Goal: Task Accomplishment & Management: Use online tool/utility

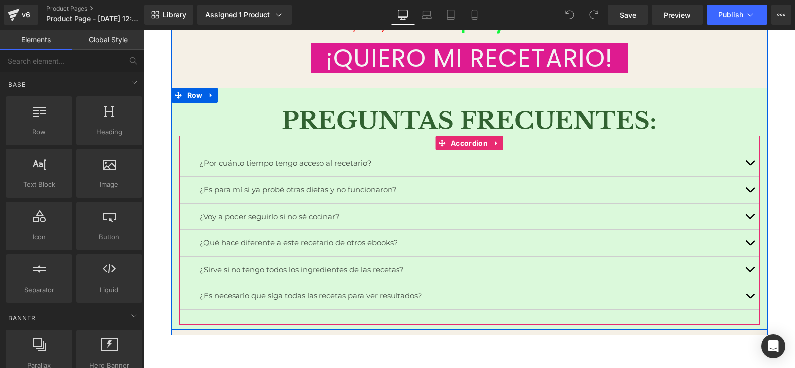
scroll to position [10495, 0]
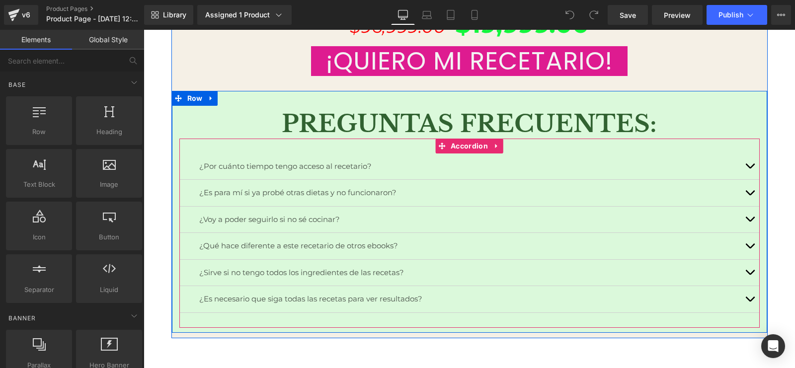
click at [384, 164] on p "¿Por cuánto tiempo tengo acceso al recetario?" at bounding box center [469, 166] width 541 height 11
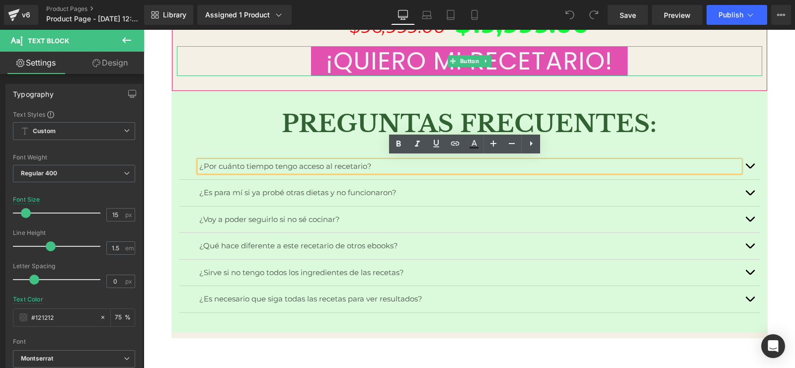
click at [408, 67] on link "¡QUIERO MI RECETARIO!" at bounding box center [469, 61] width 316 height 30
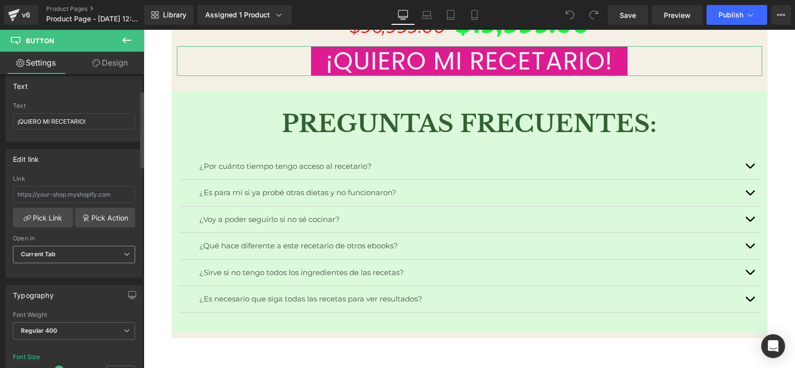
scroll to position [124, 0]
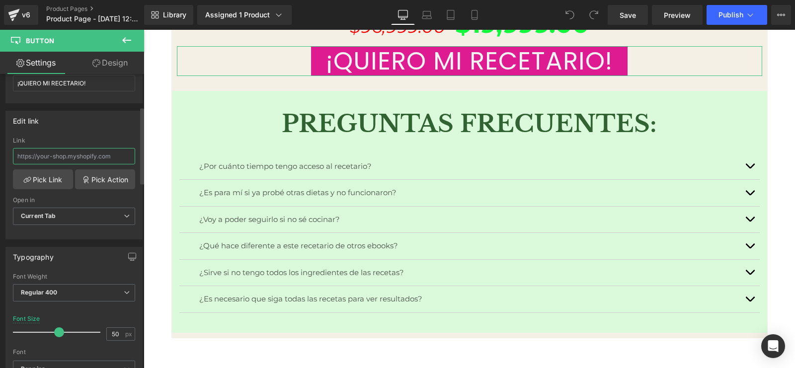
click at [98, 157] on input "text" at bounding box center [74, 156] width 122 height 16
click at [104, 157] on input "text" at bounding box center [74, 156] width 122 height 16
click at [116, 157] on input "text" at bounding box center [74, 156] width 122 height 16
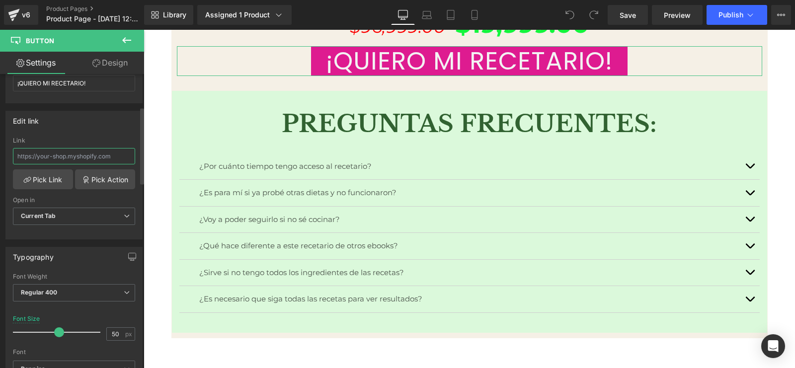
click at [118, 156] on input "text" at bounding box center [74, 156] width 122 height 16
click at [115, 156] on input "text" at bounding box center [74, 156] width 122 height 16
drag, startPoint x: 113, startPoint y: 156, endPoint x: 57, endPoint y: 157, distance: 56.2
click at [57, 157] on input "text" at bounding box center [74, 156] width 122 height 16
click at [53, 179] on link "Pick Link" at bounding box center [43, 179] width 60 height 20
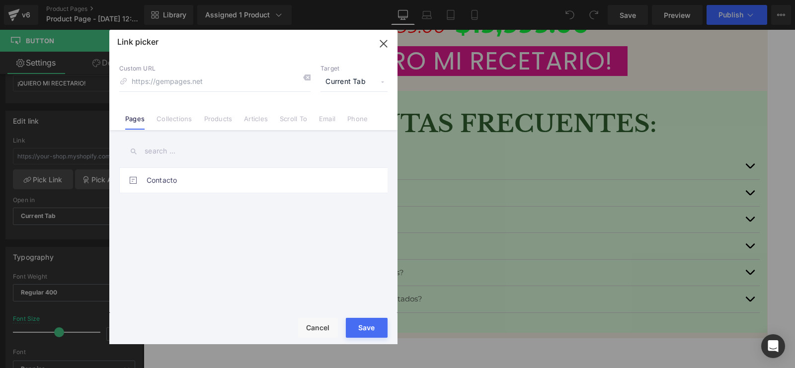
drag, startPoint x: 380, startPoint y: 50, endPoint x: 126, endPoint y: 41, distance: 254.0
click at [380, 50] on icon "button" at bounding box center [384, 44] width 16 height 16
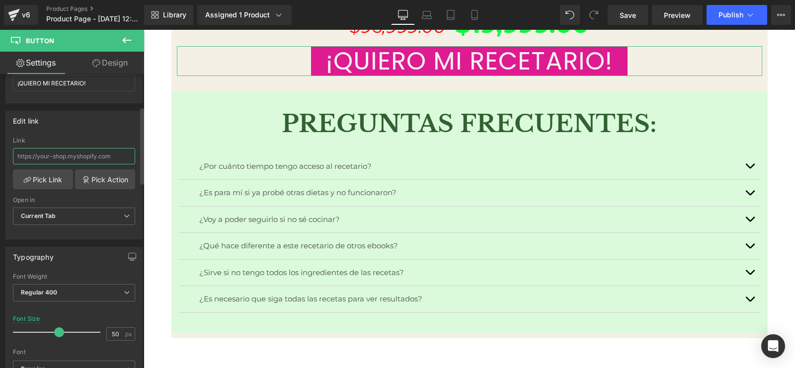
click at [118, 156] on input "text" at bounding box center [74, 156] width 122 height 16
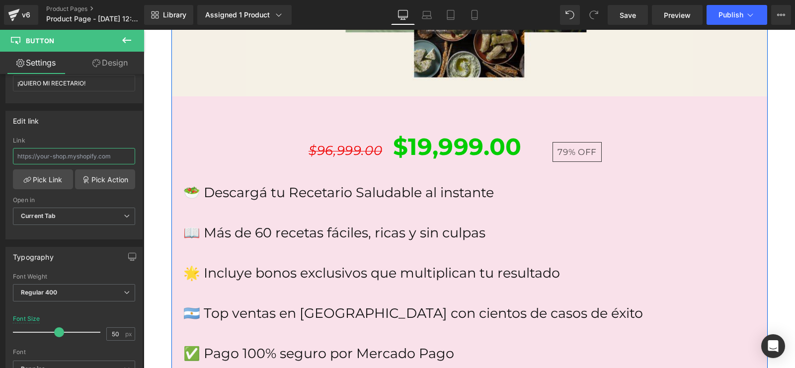
scroll to position [7701, 0]
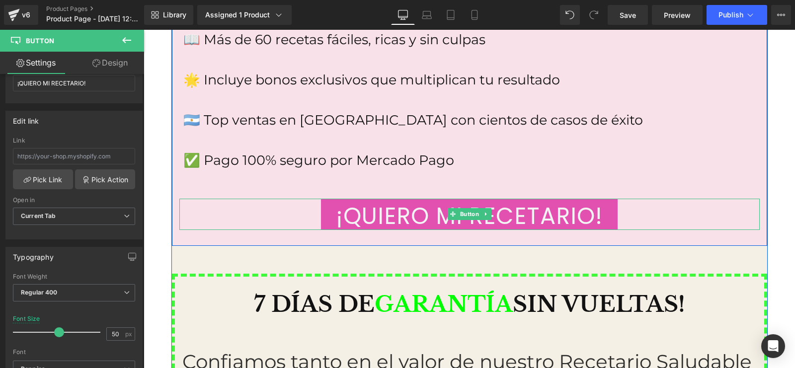
click at [366, 209] on link "¡QUIERO MI RECETARIO!" at bounding box center [469, 214] width 297 height 31
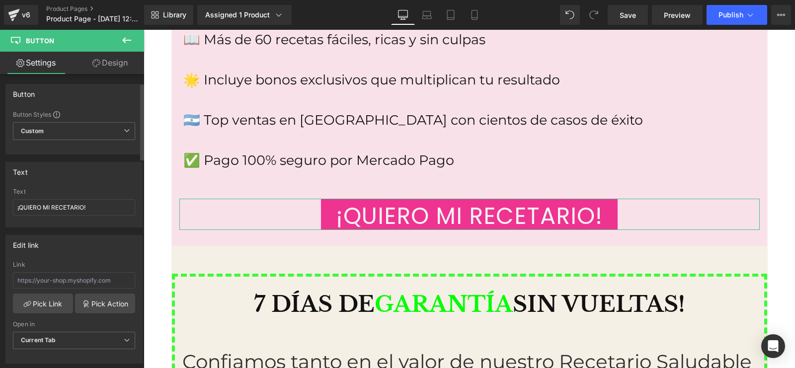
scroll to position [62, 0]
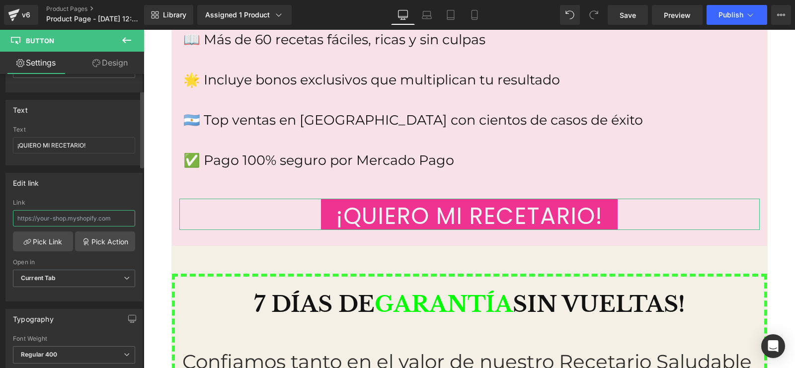
click at [105, 213] on input "text" at bounding box center [74, 218] width 122 height 16
click at [117, 214] on input "text" at bounding box center [74, 218] width 122 height 16
type input "u"
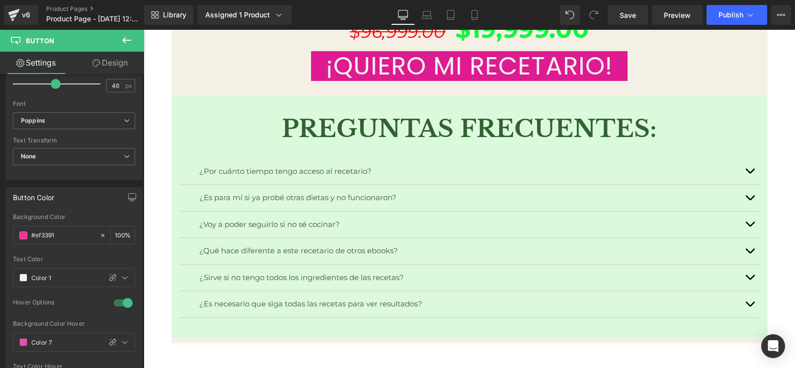
scroll to position [10371, 0]
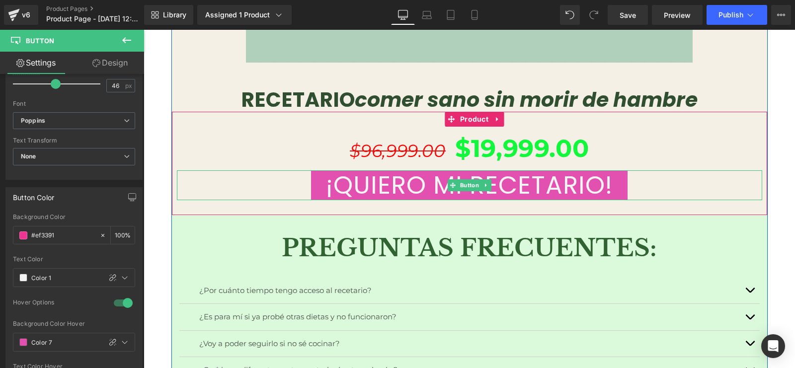
click at [409, 187] on link "¡QUIERO MI RECETARIO!" at bounding box center [469, 185] width 316 height 30
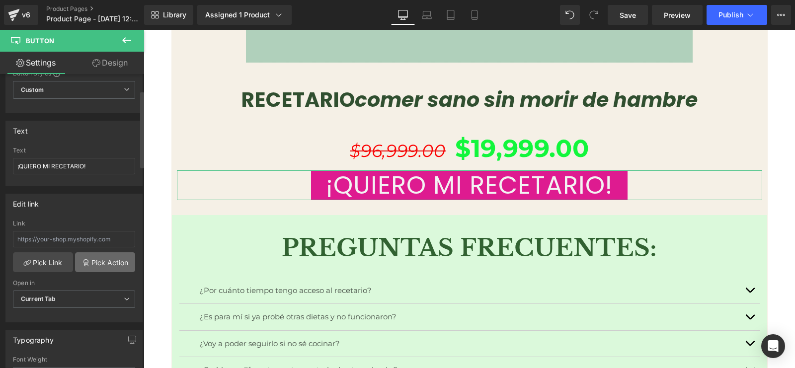
scroll to position [62, 0]
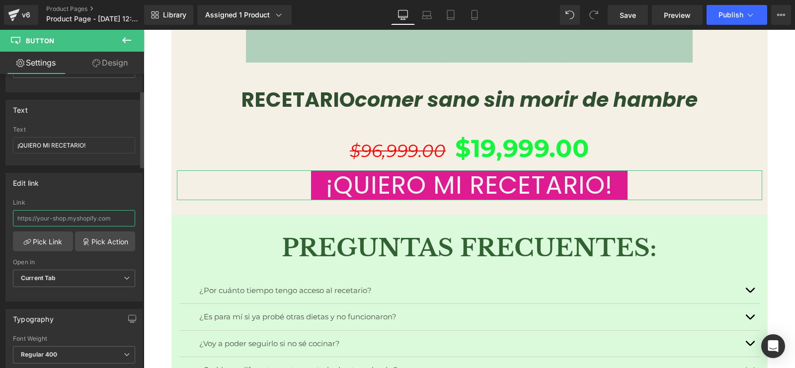
click at [105, 215] on input "text" at bounding box center [74, 218] width 122 height 16
type input "i"
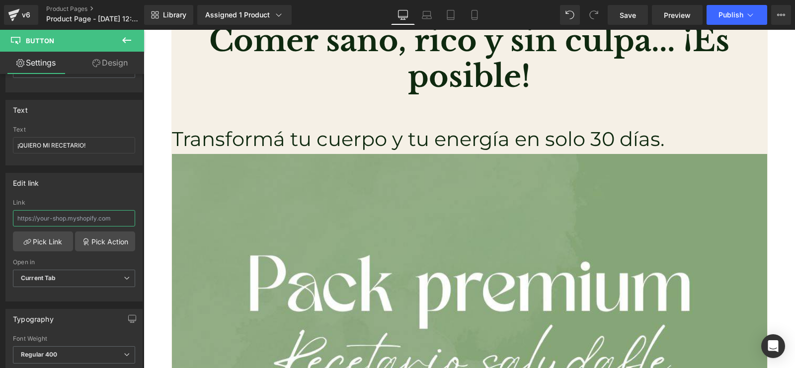
scroll to position [0, 0]
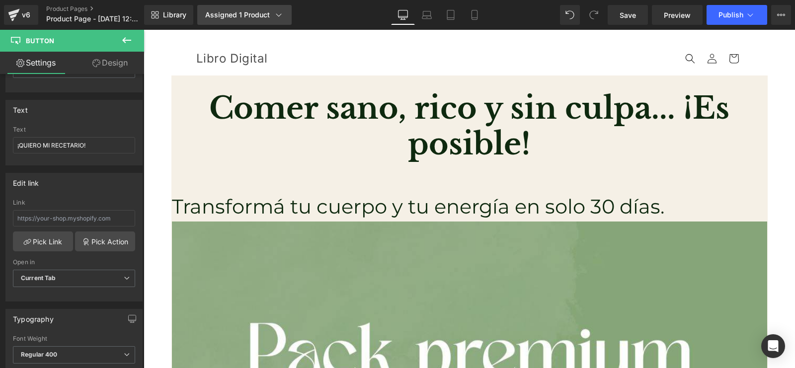
click at [261, 20] on link "Assigned 1 Product" at bounding box center [244, 15] width 94 height 20
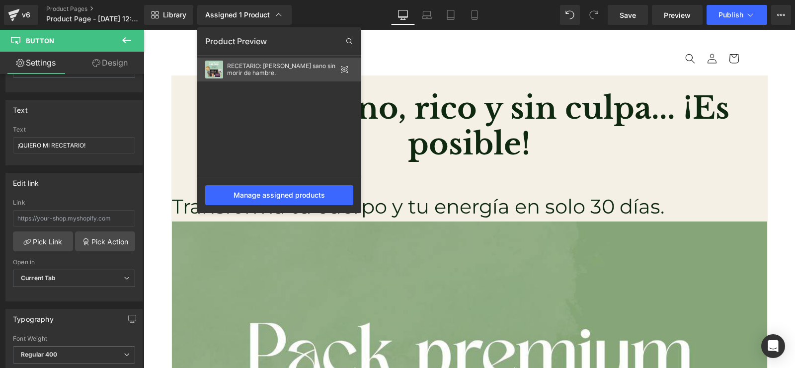
click at [346, 66] on icon at bounding box center [344, 70] width 8 height 8
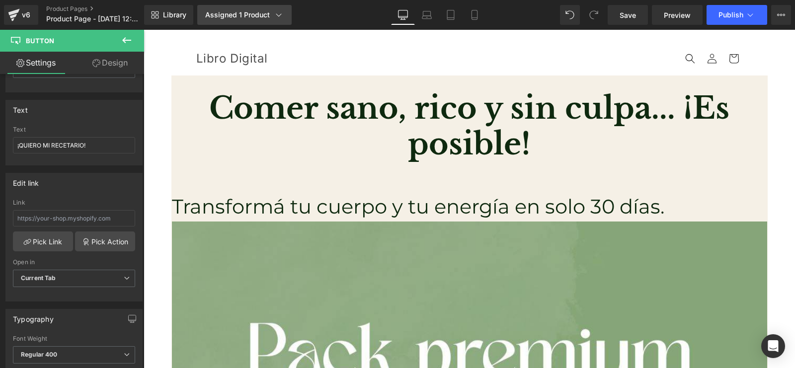
click at [268, 13] on div "Assigned 1 Product" at bounding box center [244, 15] width 78 height 10
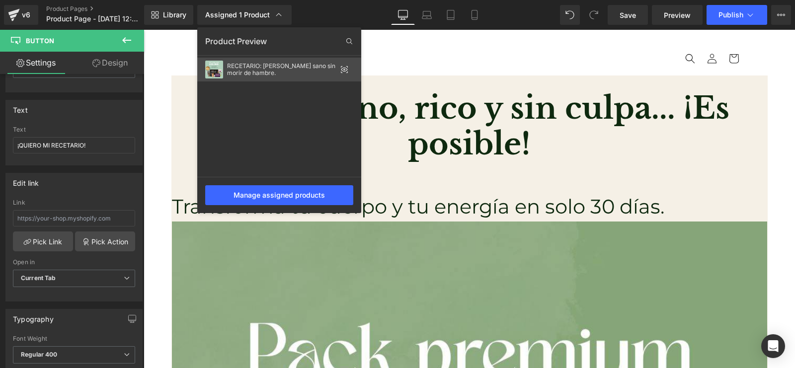
click at [261, 70] on div "RECETARIO: [PERSON_NAME] sano sin morir de hambre." at bounding box center [281, 70] width 109 height 14
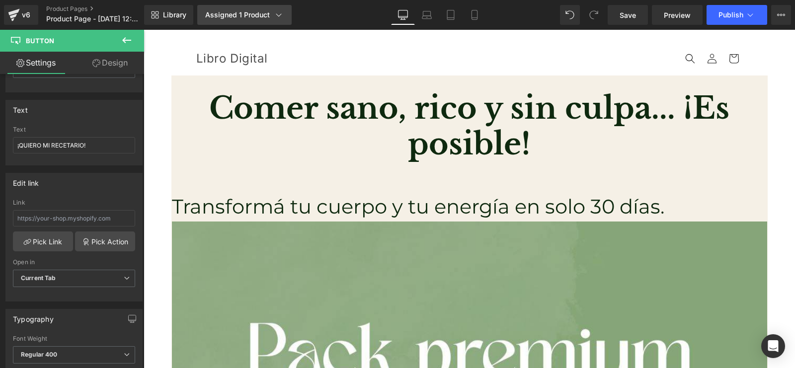
click at [261, 13] on div "Assigned 1 Product" at bounding box center [244, 15] width 78 height 10
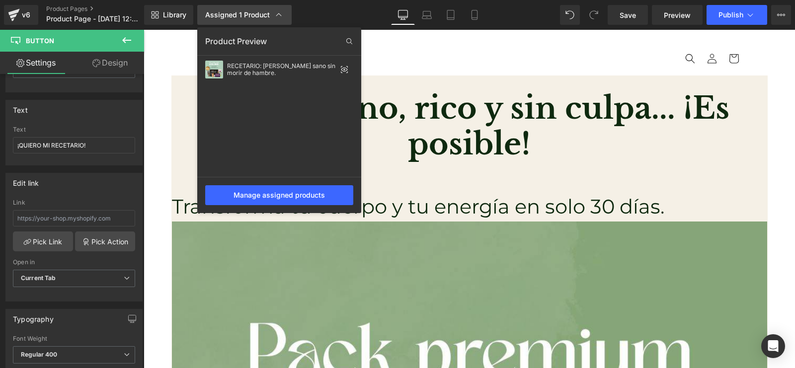
click at [246, 11] on div "Assigned 1 Product" at bounding box center [244, 15] width 78 height 10
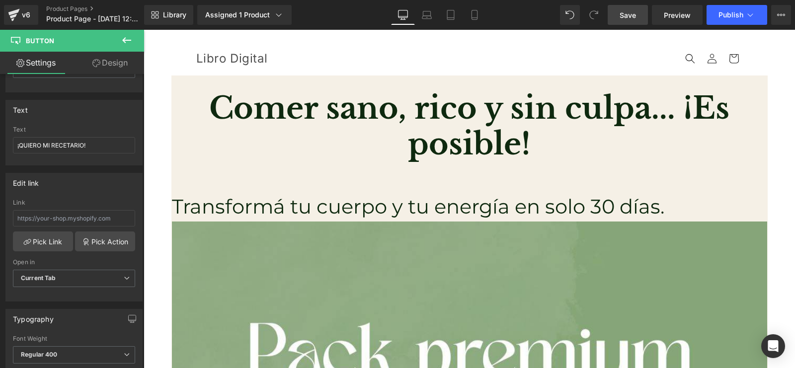
click at [625, 15] on span "Save" at bounding box center [628, 15] width 16 height 10
click at [266, 5] on link "Assigned 1 Product" at bounding box center [244, 15] width 94 height 20
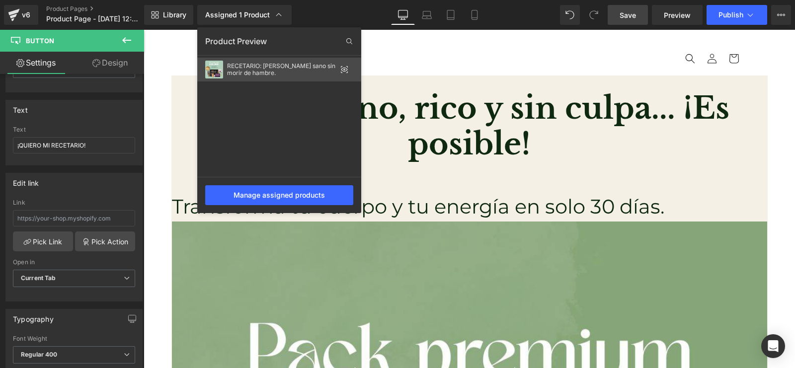
click at [344, 70] on icon at bounding box center [344, 70] width 8 height 8
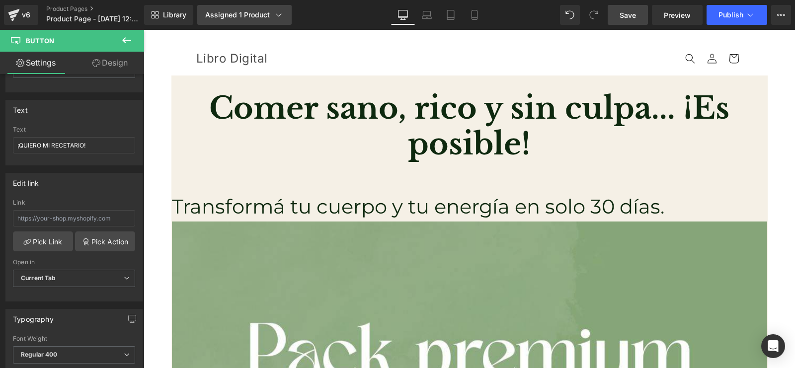
click at [242, 19] on div "Assigned 1 Product" at bounding box center [244, 15] width 78 height 10
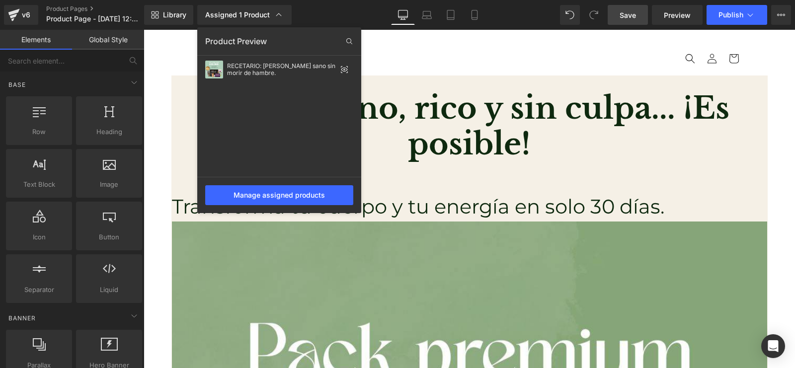
click at [152, 125] on div at bounding box center [469, 199] width 651 height 338
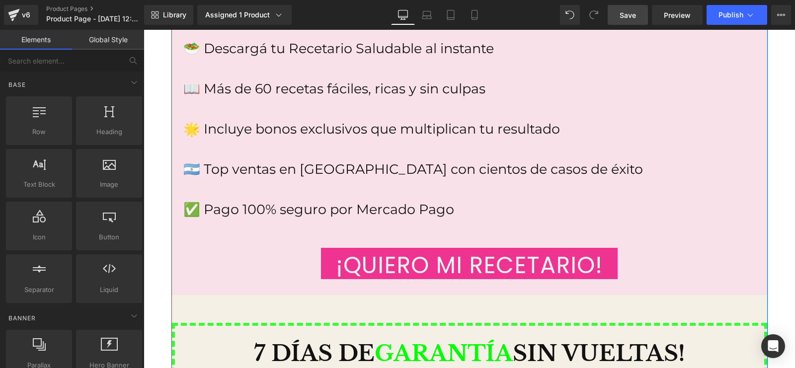
scroll to position [7639, 0]
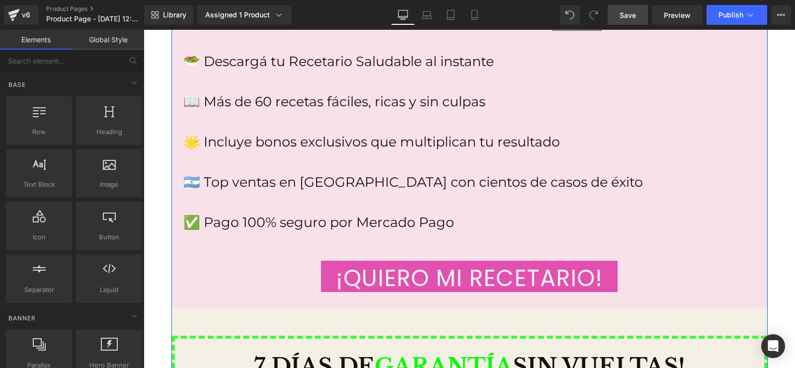
click at [373, 266] on link "¡QUIERO MI RECETARIO!" at bounding box center [469, 276] width 297 height 31
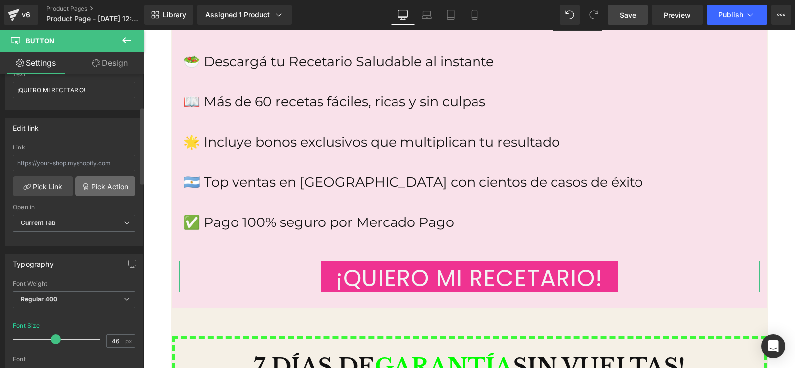
scroll to position [124, 0]
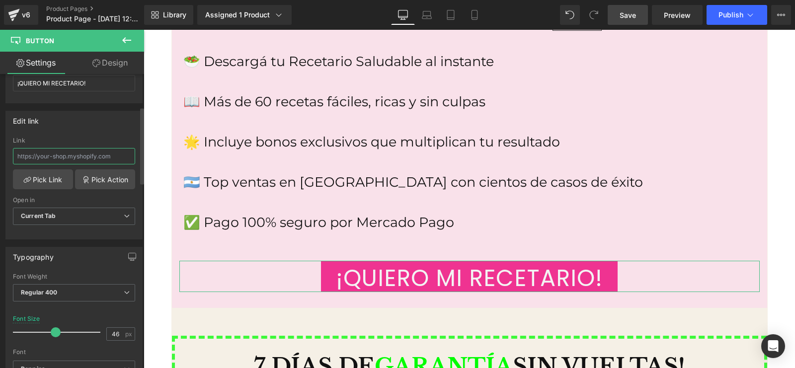
click at [98, 152] on input "text" at bounding box center [74, 156] width 122 height 16
click at [64, 182] on link "Pick Link" at bounding box center [43, 179] width 60 height 20
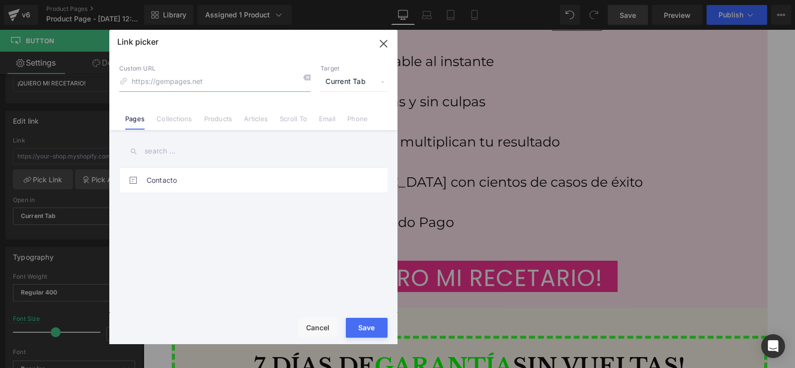
paste input "[URL][DOMAIN_NAME]"
type input "[URL][DOMAIN_NAME]"
click at [388, 46] on icon "button" at bounding box center [384, 44] width 16 height 16
type input "[URL][DOMAIN_NAME]"
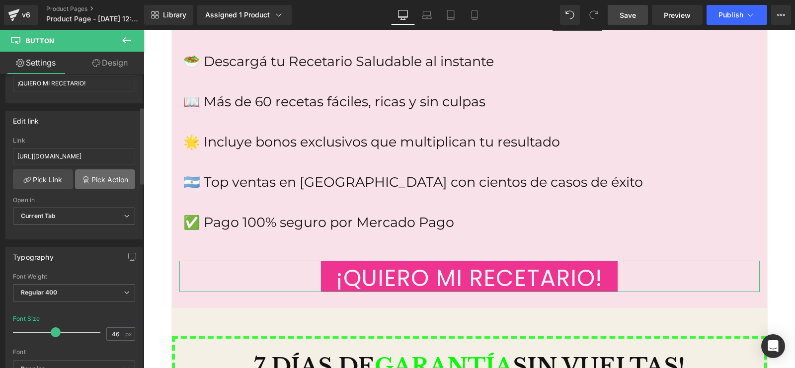
click at [113, 181] on link "Pick Action" at bounding box center [105, 179] width 60 height 20
click at [89, 143] on div "Edit link [URL][DOMAIN_NAME] Link [URL][DOMAIN_NAME] Pick Link Pick Action Curr…" at bounding box center [74, 171] width 149 height 136
click at [78, 185] on link "Pick Action" at bounding box center [105, 179] width 60 height 20
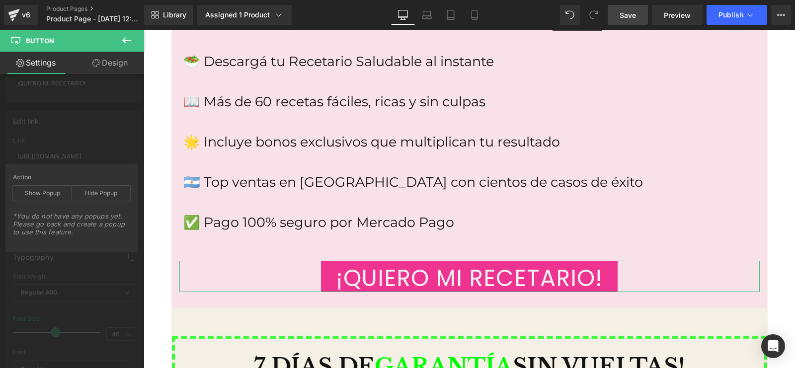
click at [64, 230] on div "*You do not have any popups yet. Please go back and create a popup to use this …" at bounding box center [71, 227] width 117 height 30
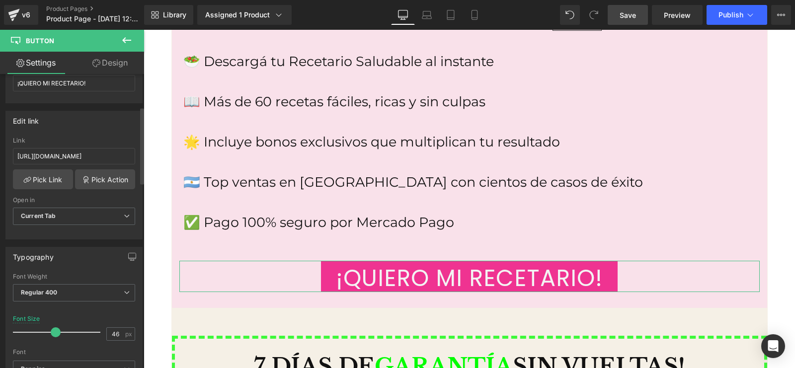
click at [41, 131] on div "Edit link [URL][DOMAIN_NAME] Link [URL][DOMAIN_NAME] Pick Link Pick Action Curr…" at bounding box center [74, 171] width 149 height 136
click at [62, 215] on span "Current Tab" at bounding box center [74, 216] width 122 height 17
click at [62, 215] on span "Current Tab" at bounding box center [72, 216] width 118 height 17
click at [112, 162] on input "[URL][DOMAIN_NAME]" at bounding box center [74, 156] width 122 height 16
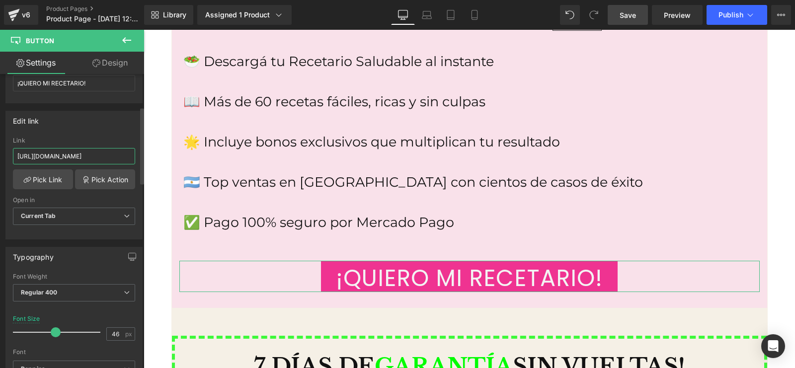
click at [112, 162] on input "[URL][DOMAIN_NAME]" at bounding box center [74, 156] width 122 height 16
click at [113, 141] on div "Link" at bounding box center [74, 140] width 122 height 7
click at [48, 160] on input "text" at bounding box center [74, 156] width 122 height 16
paste input "[URL][DOMAIN_NAME]"
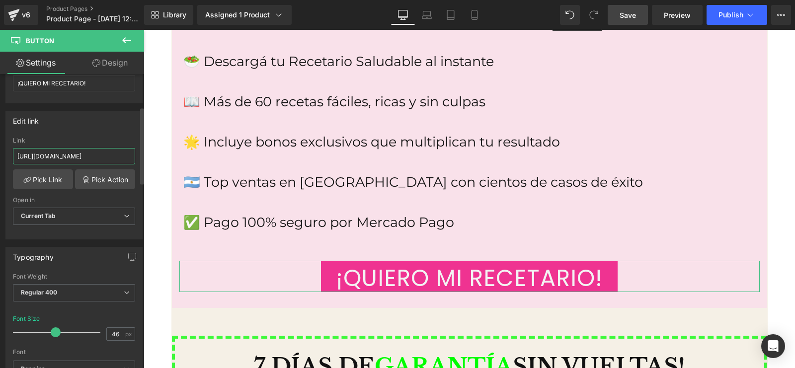
type input "[URL][DOMAIN_NAME]"
click at [83, 133] on div "Edit link [URL][DOMAIN_NAME] Link [URL][DOMAIN_NAME] Pick Link Pick Action Curr…" at bounding box center [73, 175] width 137 height 129
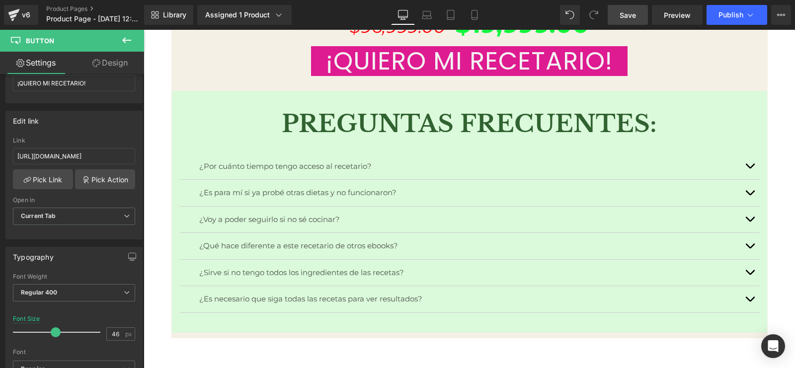
scroll to position [10371, 0]
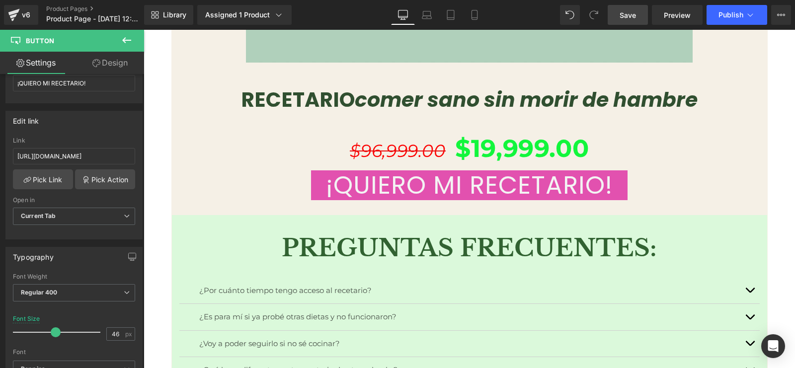
click at [374, 170] on span "¡QUIERO MI RECETARIO!" at bounding box center [469, 185] width 287 height 30
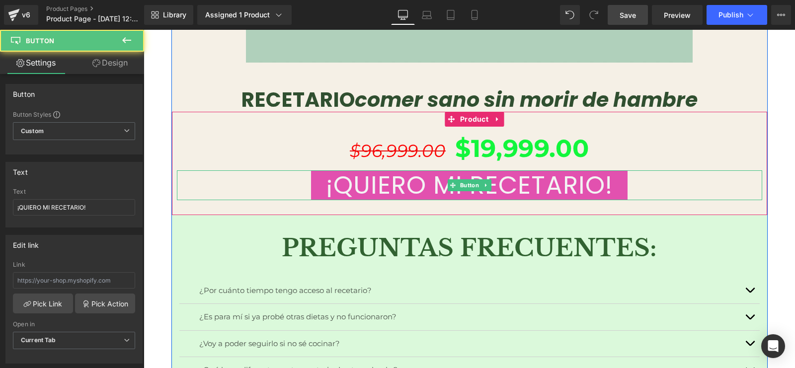
click at [363, 182] on link "¡QUIERO MI RECETARIO!" at bounding box center [469, 185] width 316 height 30
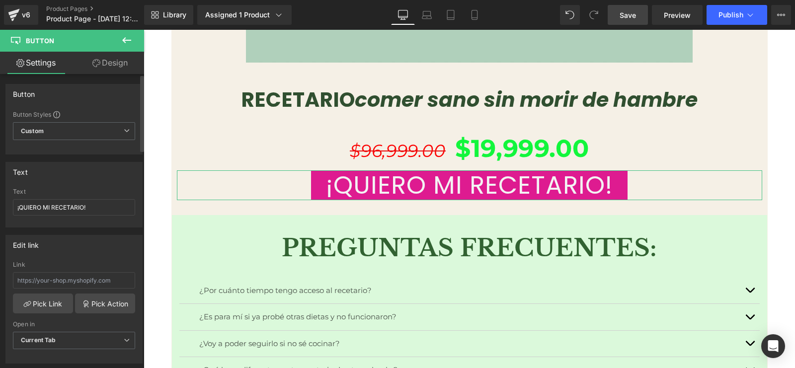
scroll to position [62, 0]
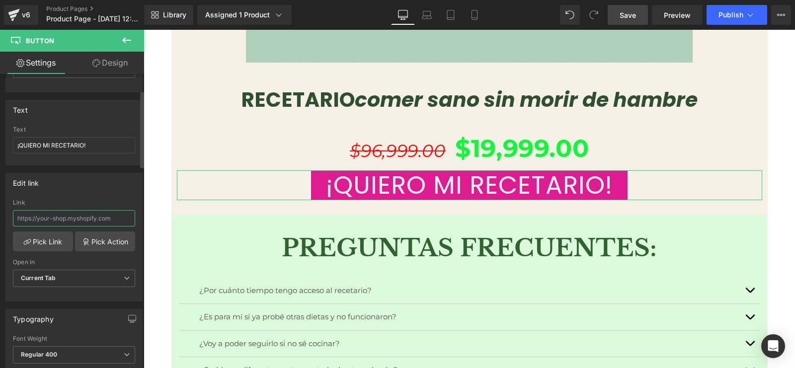
click at [85, 212] on input "text" at bounding box center [74, 218] width 122 height 16
paste input "[URL][DOMAIN_NAME]"
type input "[URL][DOMAIN_NAME]"
click at [112, 195] on div "Edit link [URL][DOMAIN_NAME] Link [URL][DOMAIN_NAME] Pick Link Pick Action Curr…" at bounding box center [73, 237] width 137 height 129
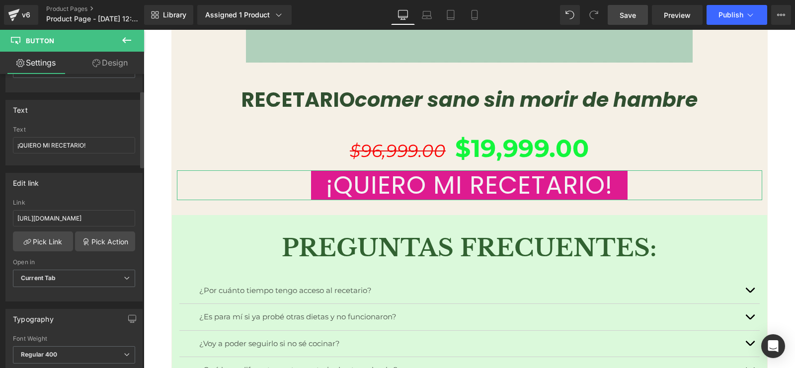
scroll to position [0, 0]
click at [466, 15] on link "Mobile" at bounding box center [475, 15] width 24 height 20
type input "21"
type input "100"
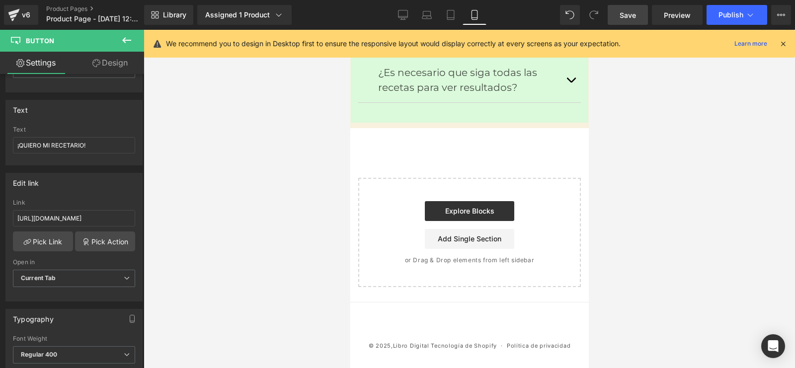
scroll to position [5703, 0]
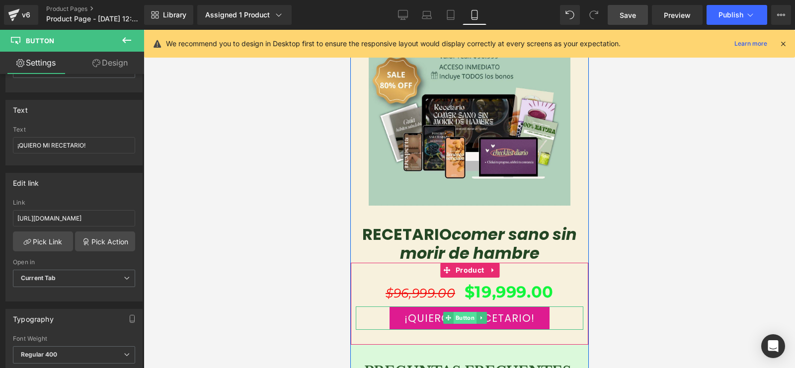
click at [457, 312] on span "Button" at bounding box center [464, 318] width 23 height 12
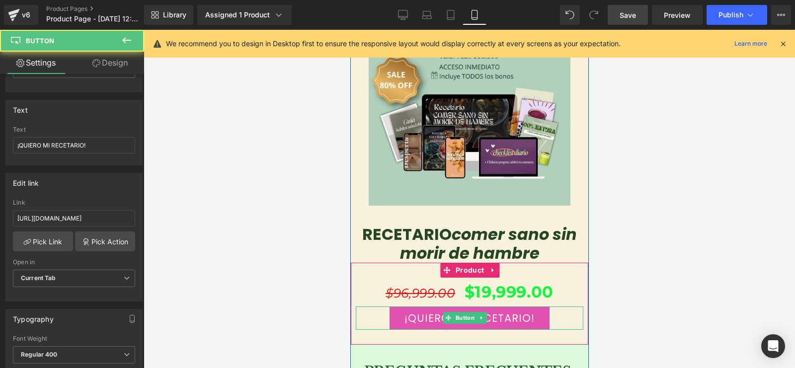
click at [409, 307] on link "¡QUIERO MI RECETARIO!" at bounding box center [469, 318] width 160 height 23
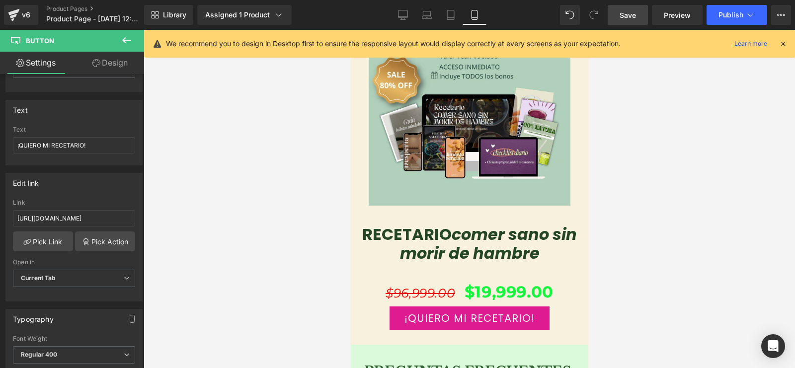
click at [637, 11] on link "Save" at bounding box center [628, 15] width 40 height 20
click at [401, 15] on icon at bounding box center [403, 15] width 10 height 10
type input "50"
type input "100"
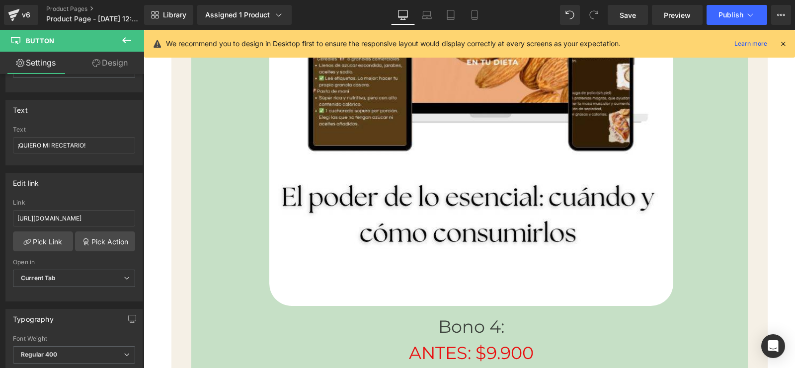
scroll to position [10591, 0]
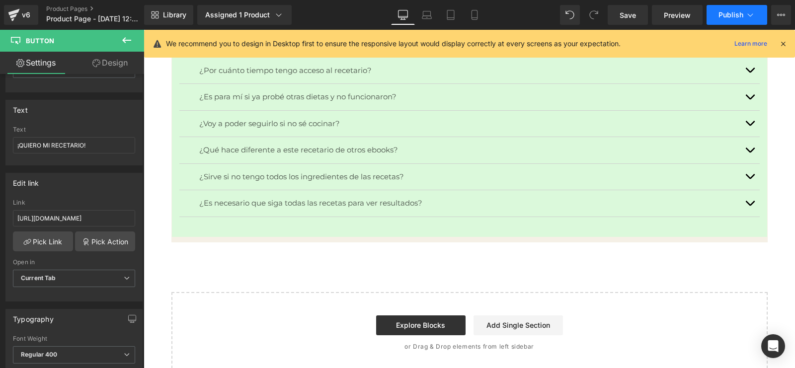
click at [734, 18] on span "Publish" at bounding box center [730, 15] width 25 height 8
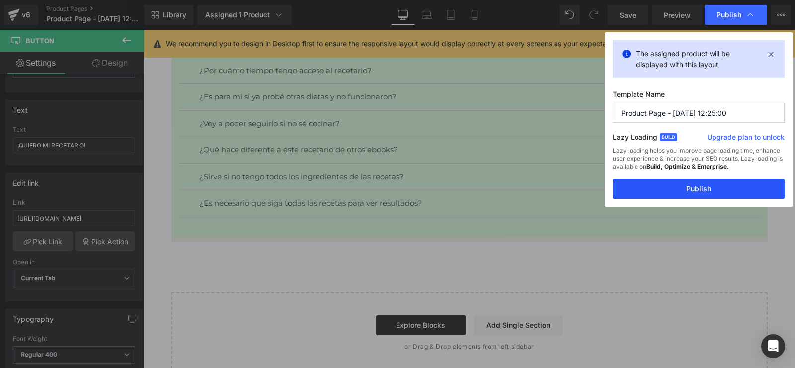
click at [685, 184] on button "Publish" at bounding box center [699, 189] width 172 height 20
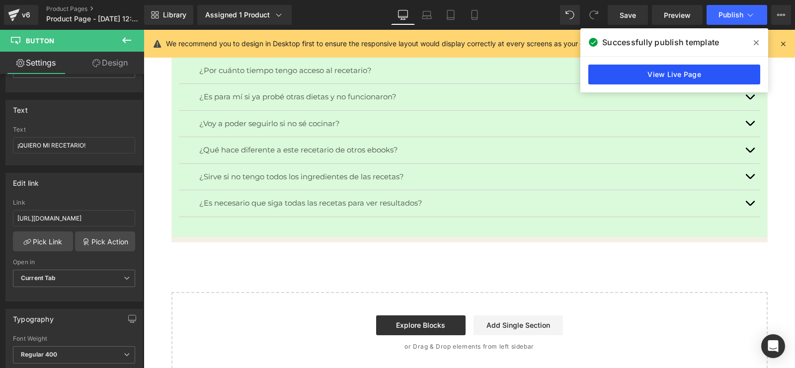
click at [713, 71] on link "View Live Page" at bounding box center [674, 75] width 172 height 20
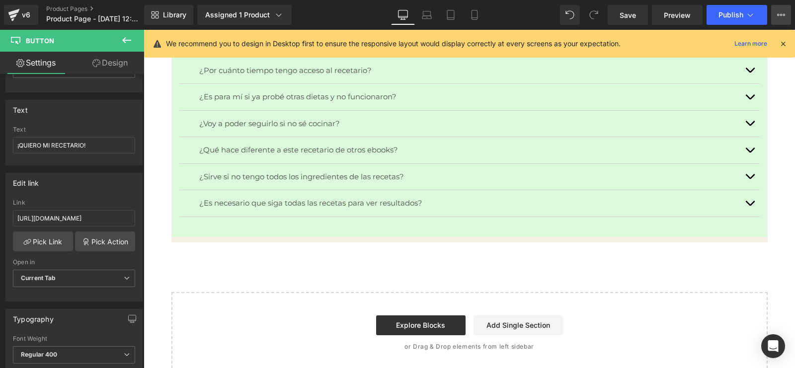
click at [786, 13] on button "Upgrade Plan View Live Page View with current Template Save Template to Library…" at bounding box center [781, 15] width 20 height 20
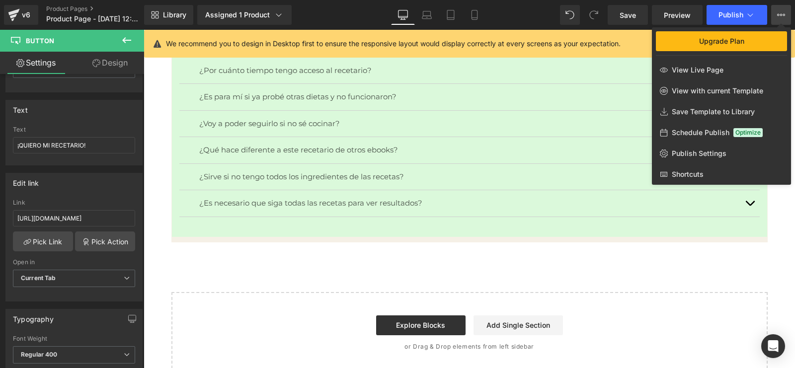
click at [786, 13] on button "Upgrade Plan View Live Page View with current Template Save Template to Library…" at bounding box center [781, 15] width 20 height 20
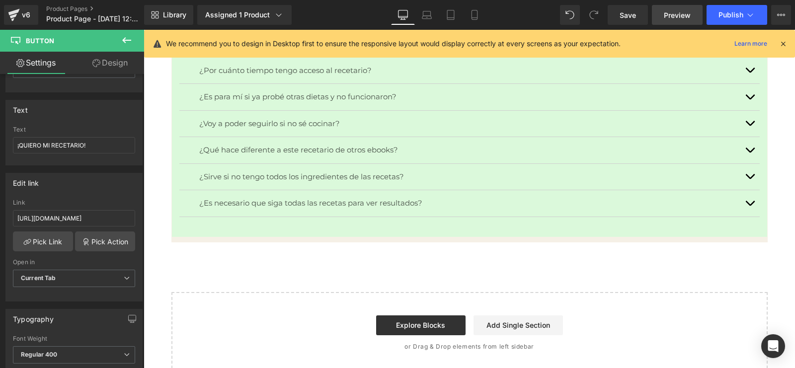
click at [682, 15] on span "Preview" at bounding box center [677, 15] width 27 height 10
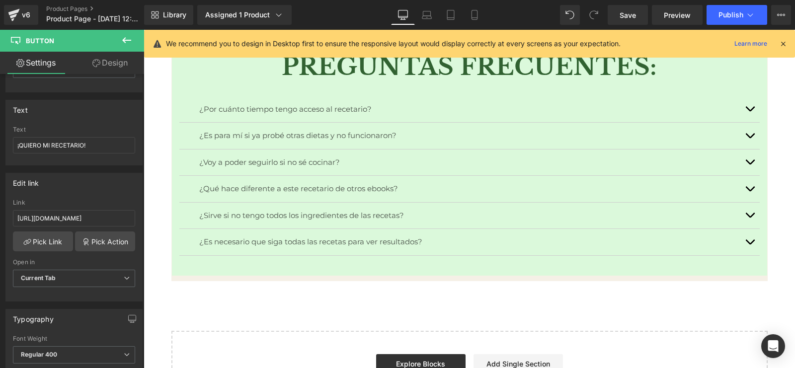
scroll to position [10343, 0]
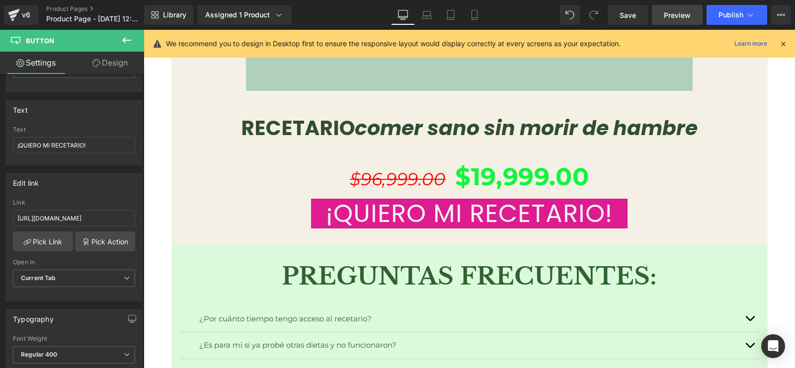
click at [674, 11] on span "Preview" at bounding box center [677, 15] width 27 height 10
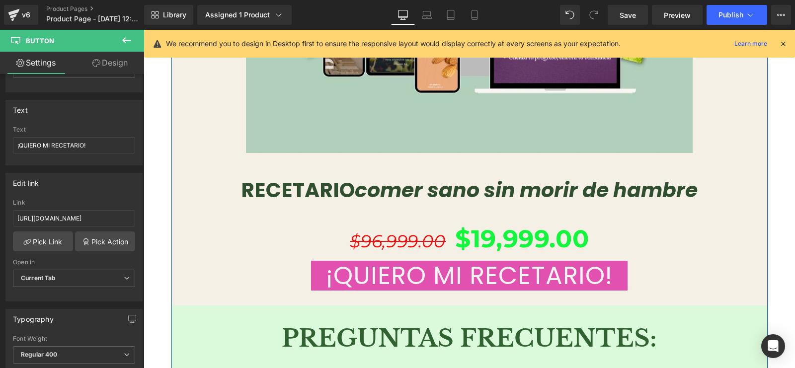
scroll to position [10529, 0]
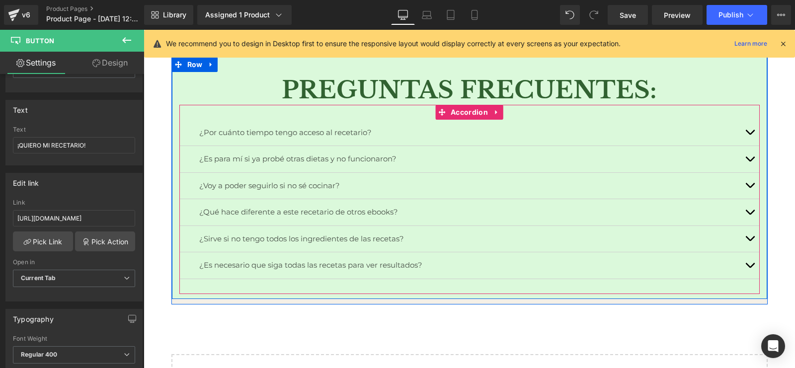
click at [144, 30] on div at bounding box center [144, 30] width 0 height 0
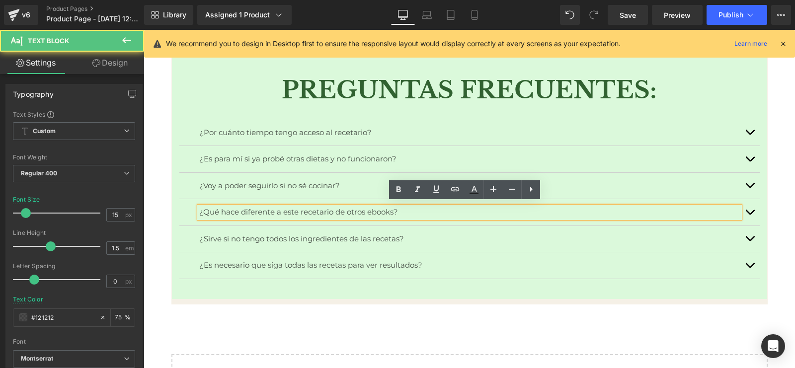
click at [423, 210] on p "¿Qué hace diferente a este recetario de otros ebooks?" at bounding box center [469, 212] width 541 height 11
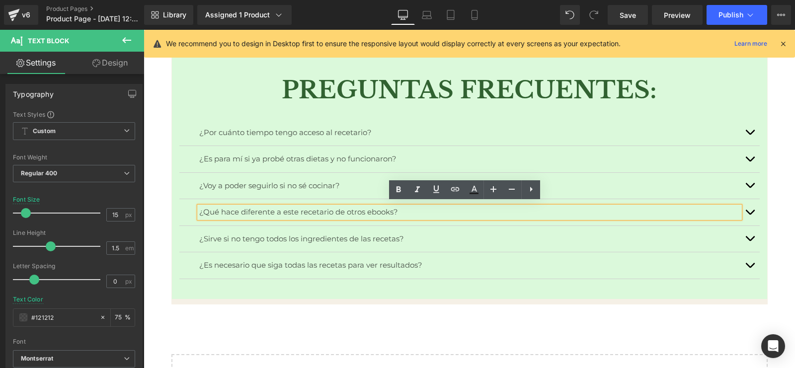
click at [750, 205] on button "button" at bounding box center [750, 212] width 20 height 26
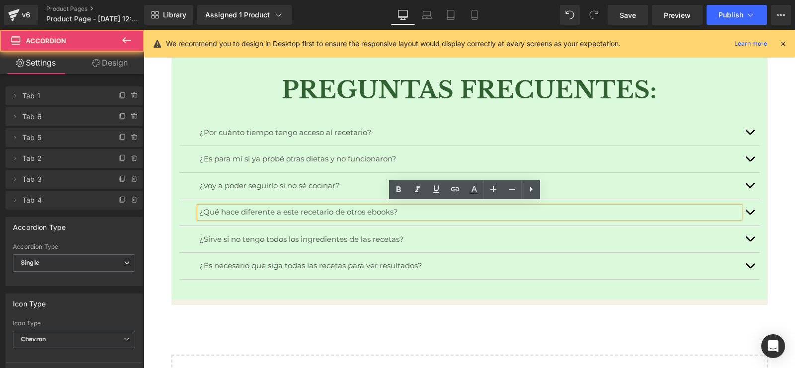
click at [750, 215] on span "button" at bounding box center [750, 215] width 0 height 0
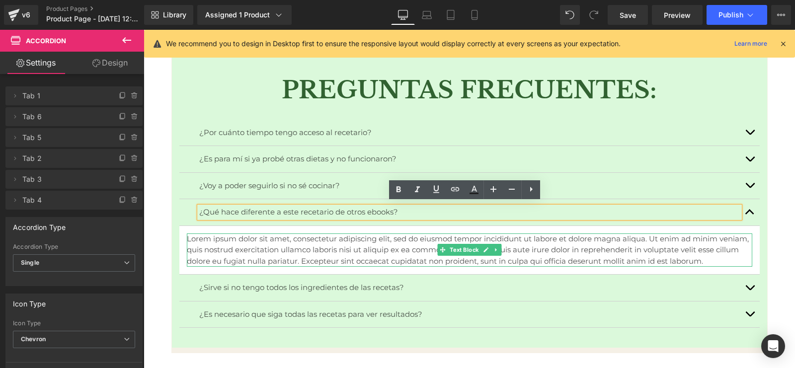
click at [416, 247] on p "Lorem ipsum dolor sit amet, consectetur adipiscing elit, sed do eiusmod tempor …" at bounding box center [469, 251] width 565 height 34
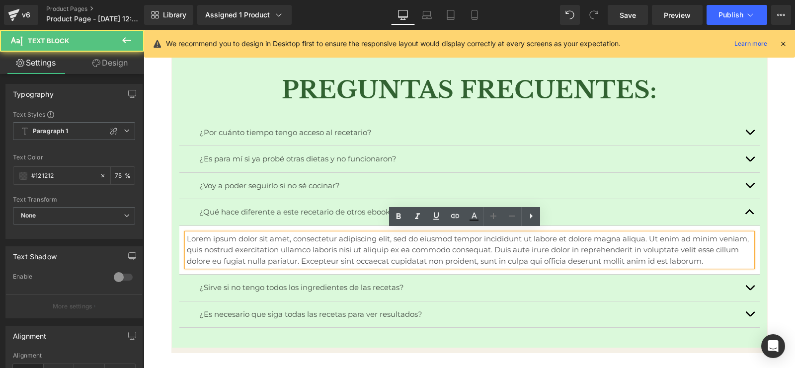
click at [416, 247] on p "Lorem ipsum dolor sit amet, consectetur adipiscing elit, sed do eiusmod tempor …" at bounding box center [469, 251] width 565 height 34
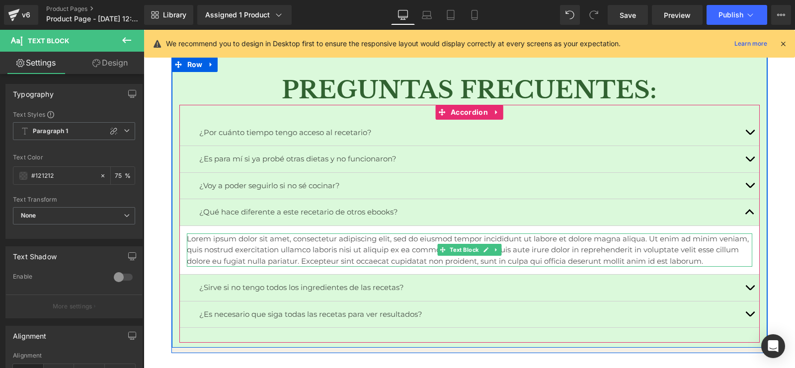
click at [355, 246] on p "Lorem ipsum dolor sit amet, consectetur adipiscing elit, sed do eiusmod tempor …" at bounding box center [469, 251] width 565 height 34
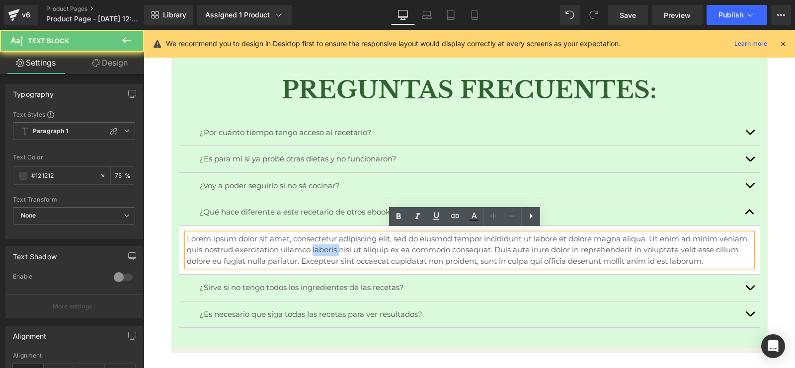
click at [355, 246] on p "Lorem ipsum dolor sit amet, consectetur adipiscing elit, sed do eiusmod tempor …" at bounding box center [469, 251] width 565 height 34
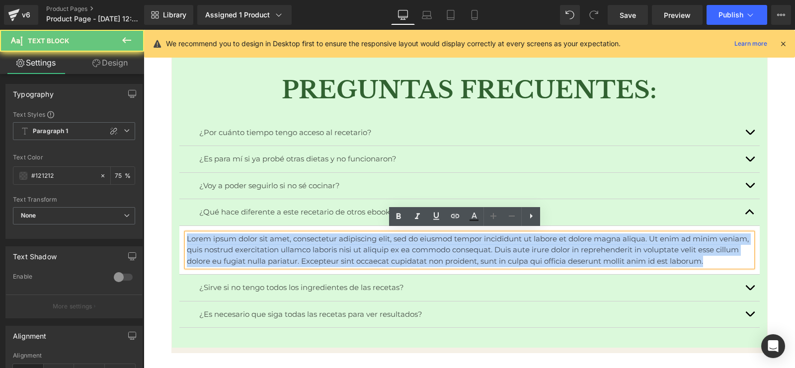
click at [355, 246] on p "Lorem ipsum dolor sit amet, consectetur adipiscing elit, sed do eiusmod tempor …" at bounding box center [469, 251] width 565 height 34
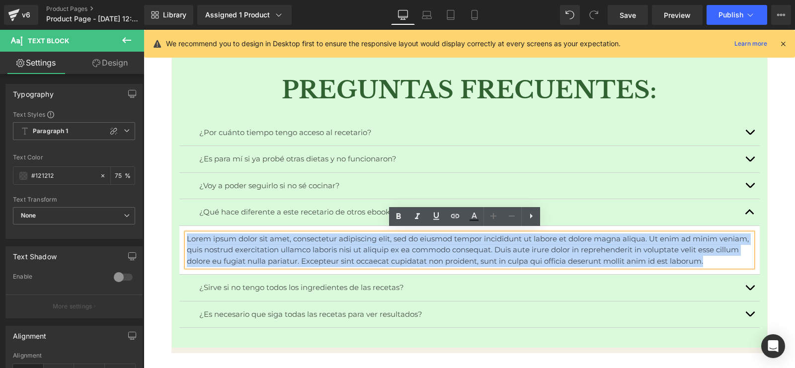
paste div
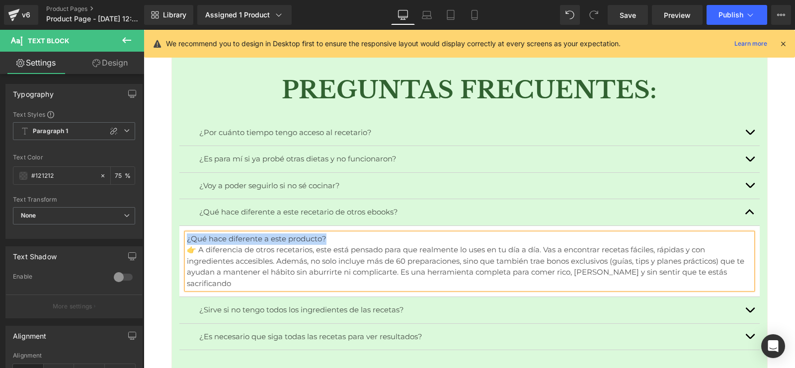
drag, startPoint x: 337, startPoint y: 231, endPoint x: 170, endPoint y: 238, distance: 167.1
click at [172, 238] on div "PREGUNTAS FRECUENTES: Heading ¿Por cuánto tiempo tengo acceso al recetario? Tex…" at bounding box center [469, 218] width 595 height 293
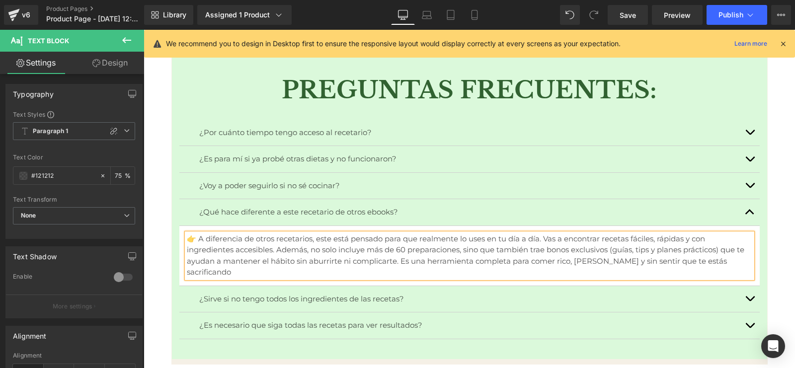
click at [241, 189] on div "¿Voy a poder seguirlo si no sé cocinar? Text Block" at bounding box center [469, 186] width 580 height 27
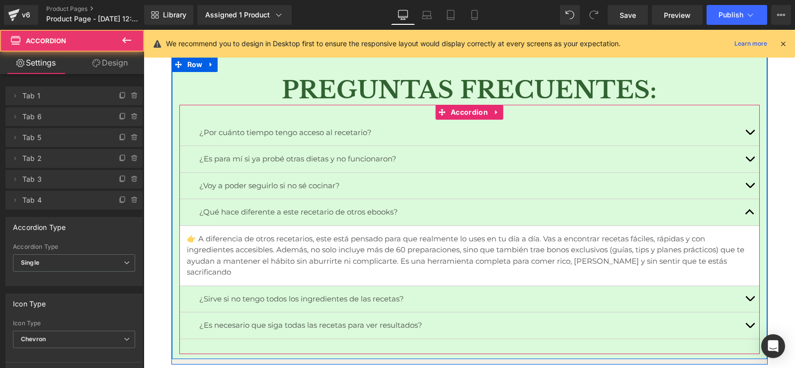
click at [242, 189] on div "¿Voy a poder seguirlo si no sé cocinar? Text Block" at bounding box center [469, 186] width 580 height 27
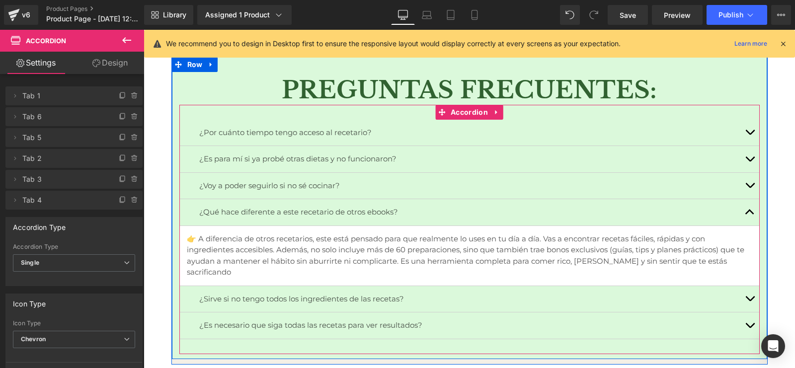
click at [750, 188] on span "button" at bounding box center [750, 188] width 0 height 0
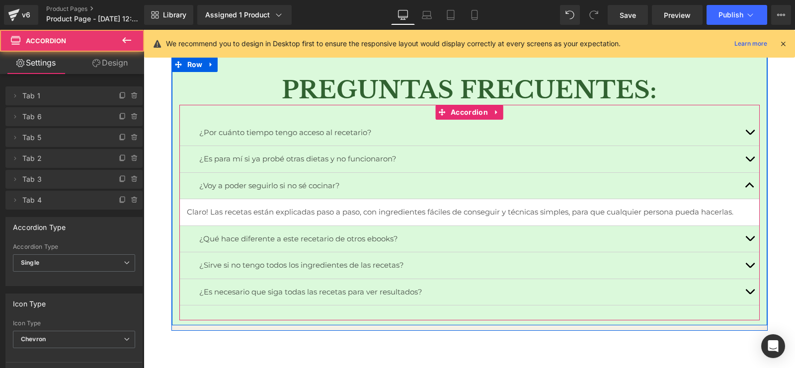
click at [746, 233] on button "button" at bounding box center [750, 239] width 20 height 26
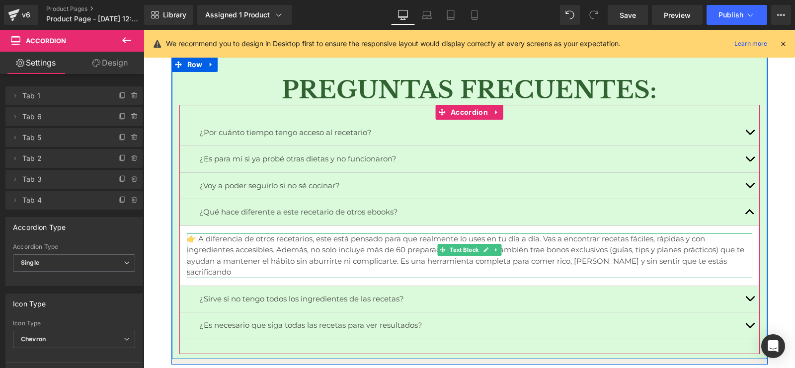
drag, startPoint x: 188, startPoint y: 239, endPoint x: 193, endPoint y: 237, distance: 5.8
click at [189, 239] on p "👉 A diferencia de otros recetarios, este está pensado para que realmente lo use…" at bounding box center [469, 256] width 565 height 45
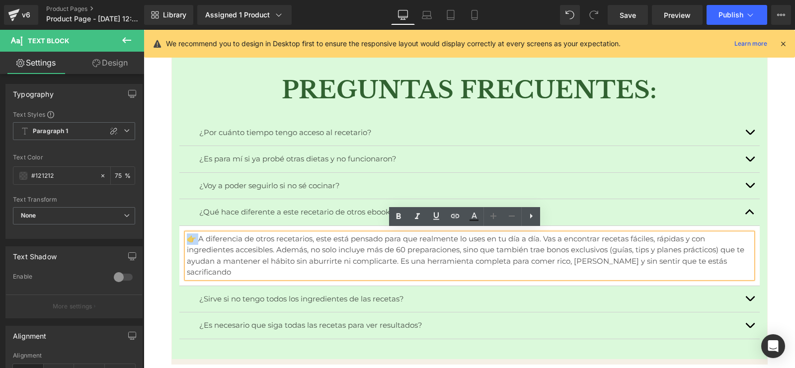
drag, startPoint x: 193, startPoint y: 237, endPoint x: 185, endPoint y: 237, distance: 8.4
click at [187, 237] on p "👉 A diferencia de otros recetarios, este está pensado para que realmente lo use…" at bounding box center [469, 256] width 565 height 45
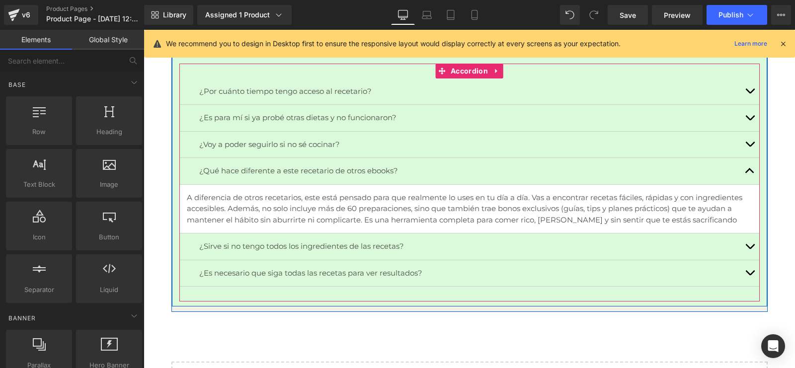
scroll to position [10591, 0]
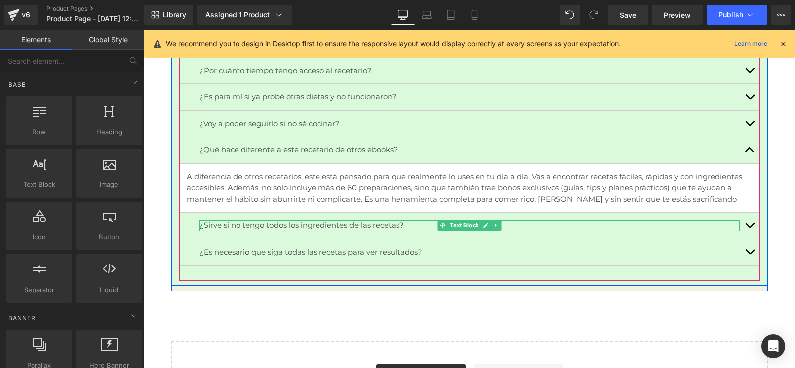
click at [313, 225] on p "¿Sirve si no tengo todos los ingredientes de las recetas?" at bounding box center [469, 225] width 541 height 11
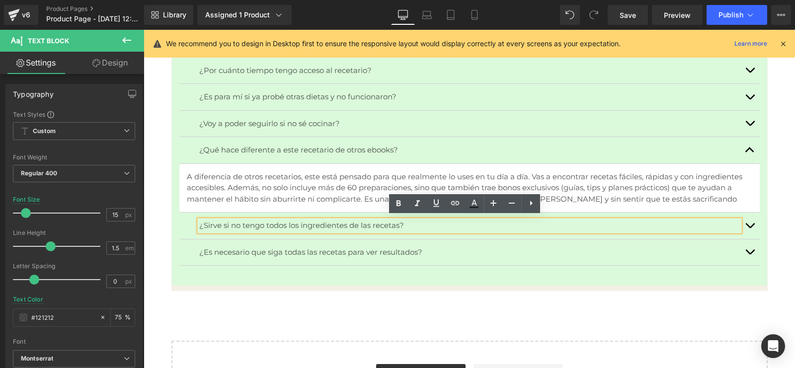
click at [750, 228] on span "button" at bounding box center [750, 228] width 0 height 0
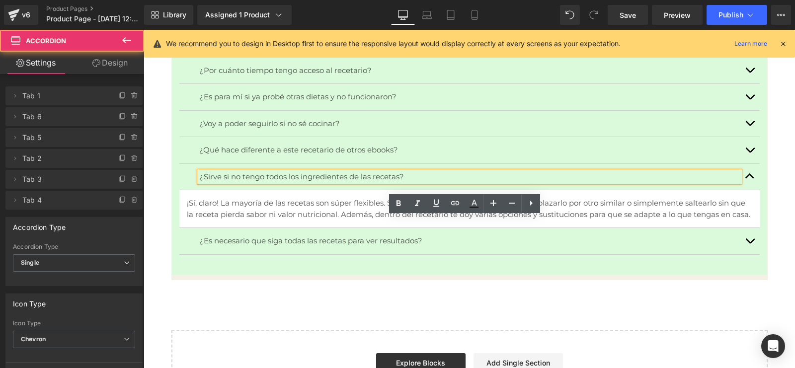
click at [750, 243] on span "button" at bounding box center [750, 243] width 0 height 0
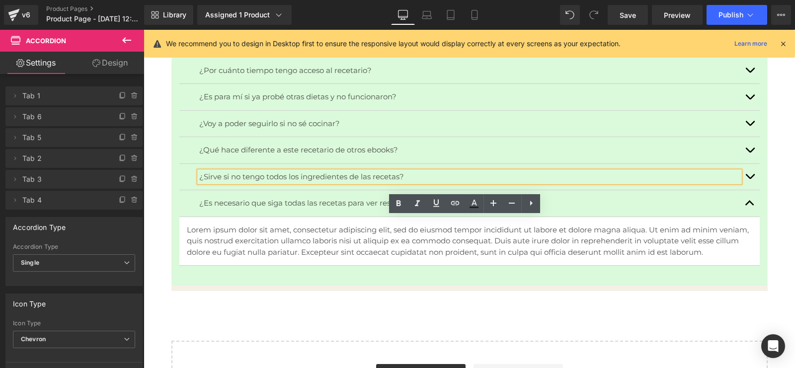
click at [259, 233] on p "Lorem ipsum dolor sit amet, consectetur adipiscing elit, sed do eiusmod tempor …" at bounding box center [469, 242] width 565 height 34
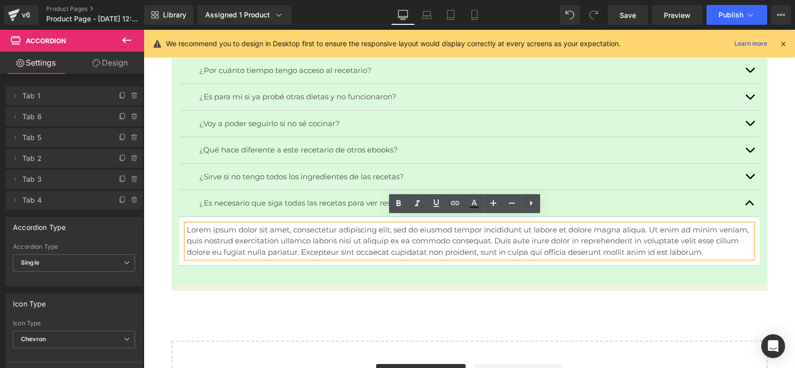
click at [259, 233] on p "Lorem ipsum dolor sit amet, consectetur adipiscing elit, sed do eiusmod tempor …" at bounding box center [469, 242] width 565 height 34
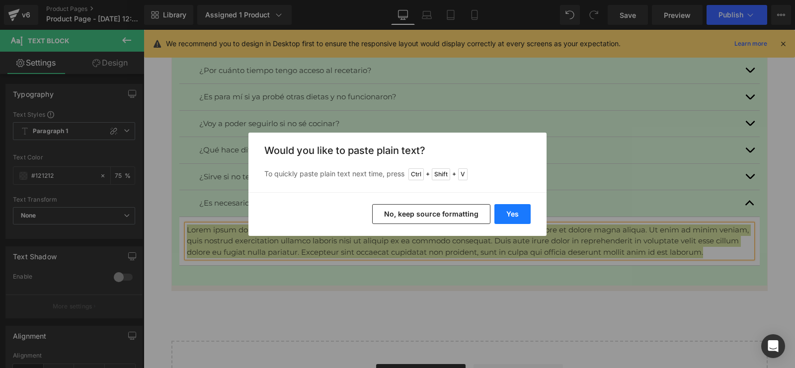
click at [507, 218] on button "Yes" at bounding box center [512, 214] width 36 height 20
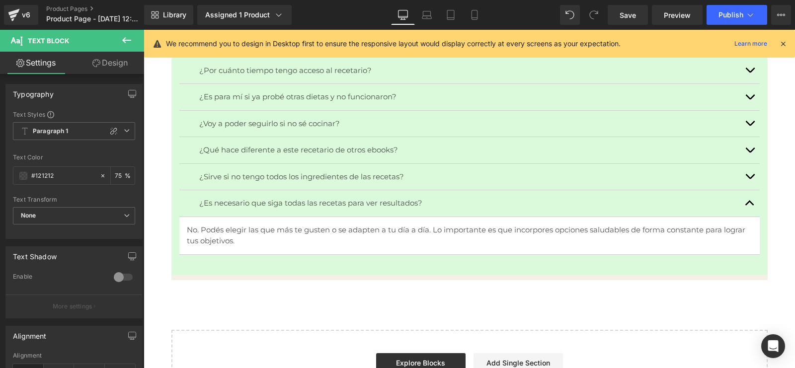
drag, startPoint x: 629, startPoint y: 289, endPoint x: 702, endPoint y: 259, distance: 78.0
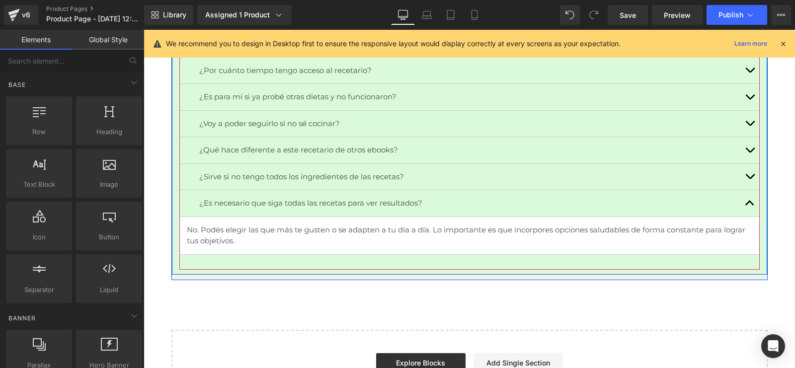
click at [742, 175] on button "button" at bounding box center [750, 177] width 20 height 26
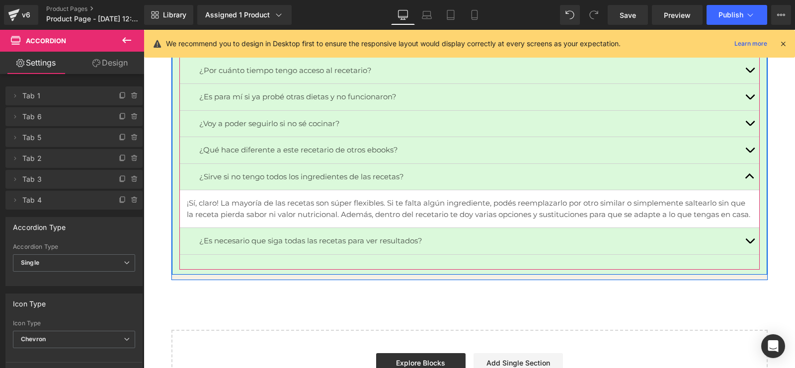
click at [750, 153] on span "button" at bounding box center [750, 153] width 0 height 0
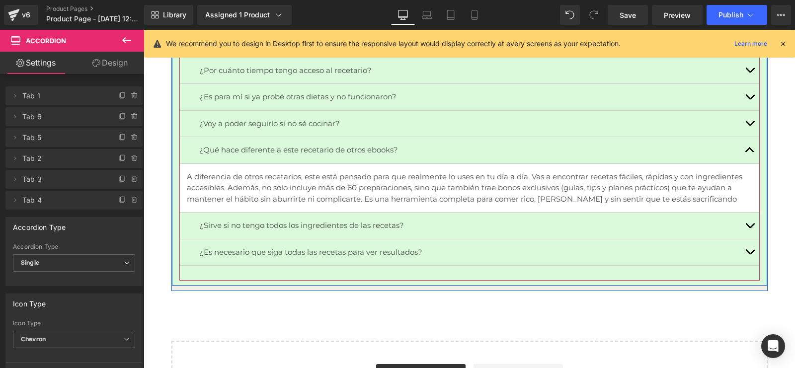
click at [740, 118] on button "button" at bounding box center [750, 124] width 20 height 26
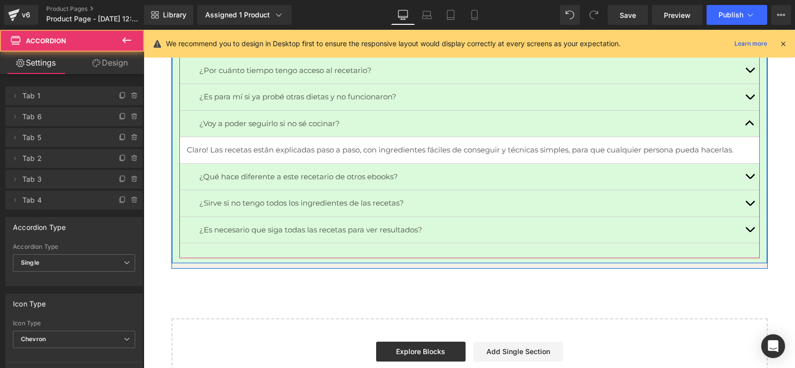
scroll to position [10529, 0]
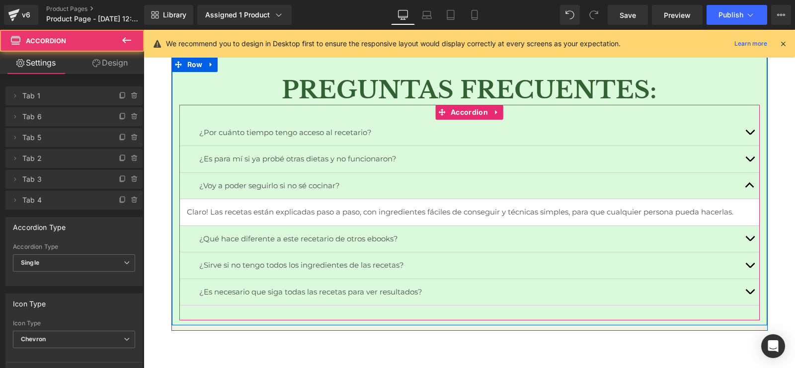
click at [745, 155] on button "button" at bounding box center [750, 159] width 20 height 26
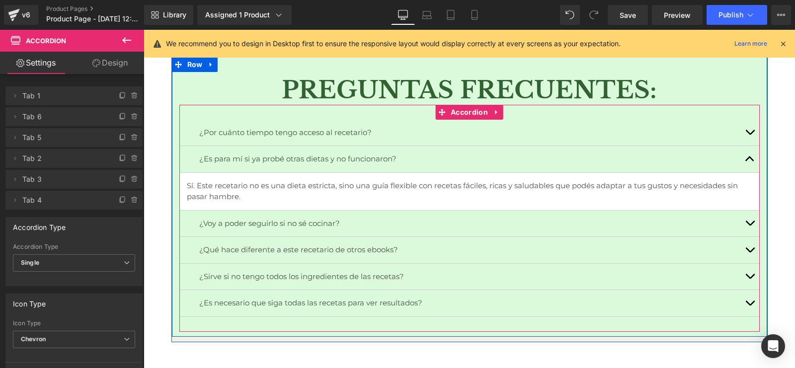
click at [750, 135] on span "button" at bounding box center [750, 135] width 0 height 0
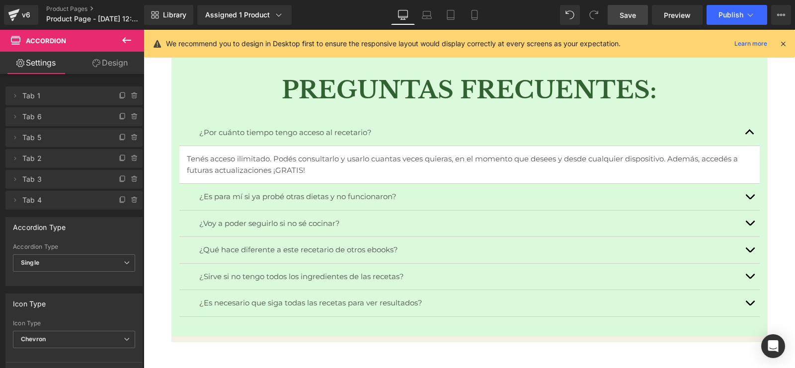
click at [631, 18] on span "Save" at bounding box center [628, 15] width 16 height 10
click at [742, 16] on span "Publish" at bounding box center [730, 15] width 25 height 8
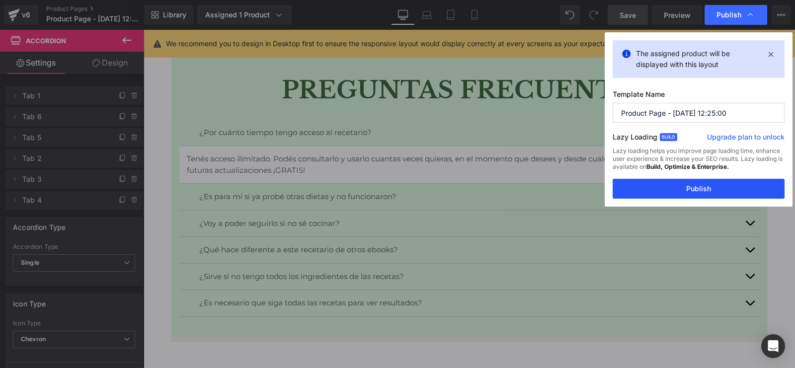
click at [701, 194] on button "Publish" at bounding box center [699, 189] width 172 height 20
